Goal: Information Seeking & Learning: Learn about a topic

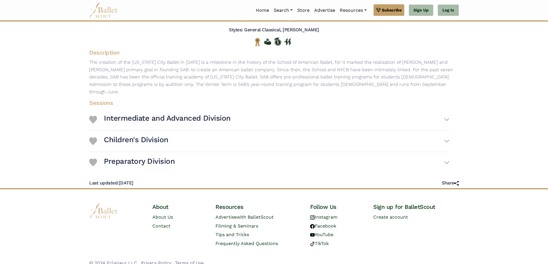
scroll to position [57, 0]
click at [234, 135] on button "Children's Division" at bounding box center [277, 141] width 346 height 17
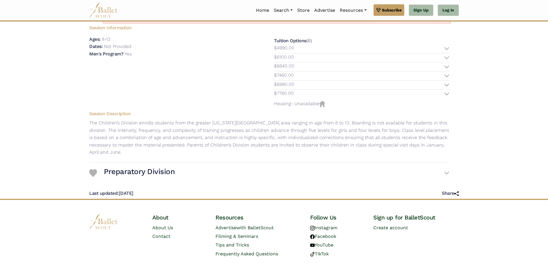
scroll to position [187, 0]
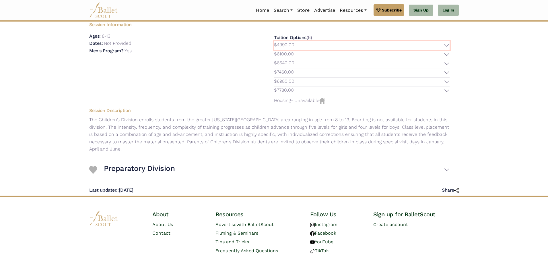
click at [446, 41] on button "$4990.00" at bounding box center [362, 45] width 176 height 9
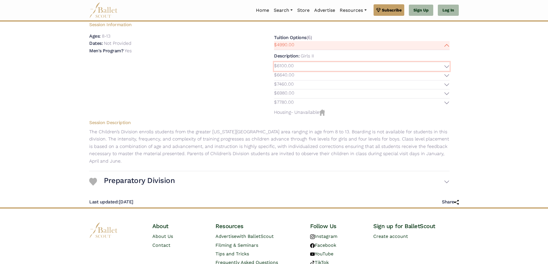
click at [446, 62] on button "$6100.00" at bounding box center [362, 66] width 176 height 9
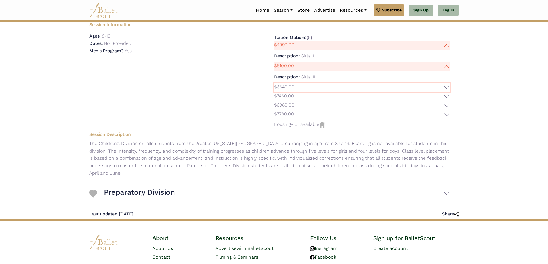
click at [448, 83] on button "$6640.00" at bounding box center [362, 87] width 176 height 9
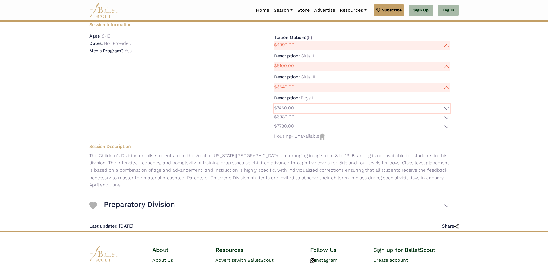
click at [446, 104] on button "$7460.00" at bounding box center [362, 108] width 176 height 9
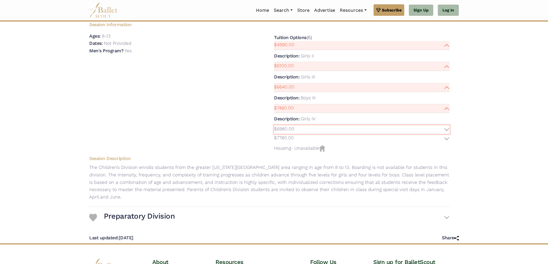
click at [444, 125] on button "$6980.00" at bounding box center [362, 129] width 176 height 9
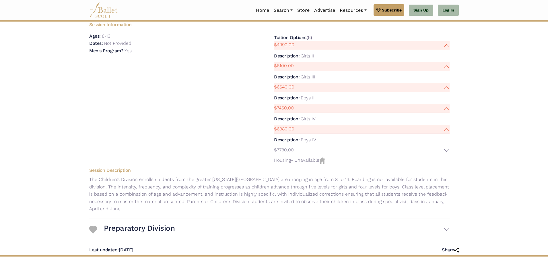
click at [307, 137] on p "Boys IV" at bounding box center [308, 139] width 15 height 5
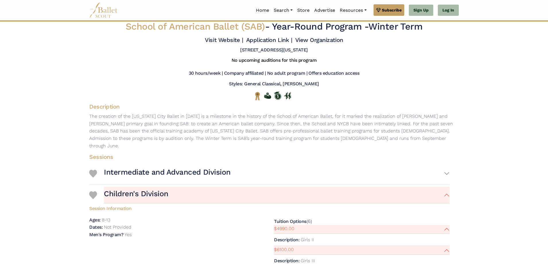
scroll to position [0, 0]
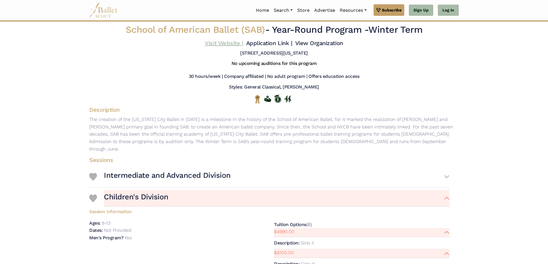
click at [220, 43] on link "Visit Website |" at bounding box center [224, 43] width 38 height 7
